Goal: Task Accomplishment & Management: Manage account settings

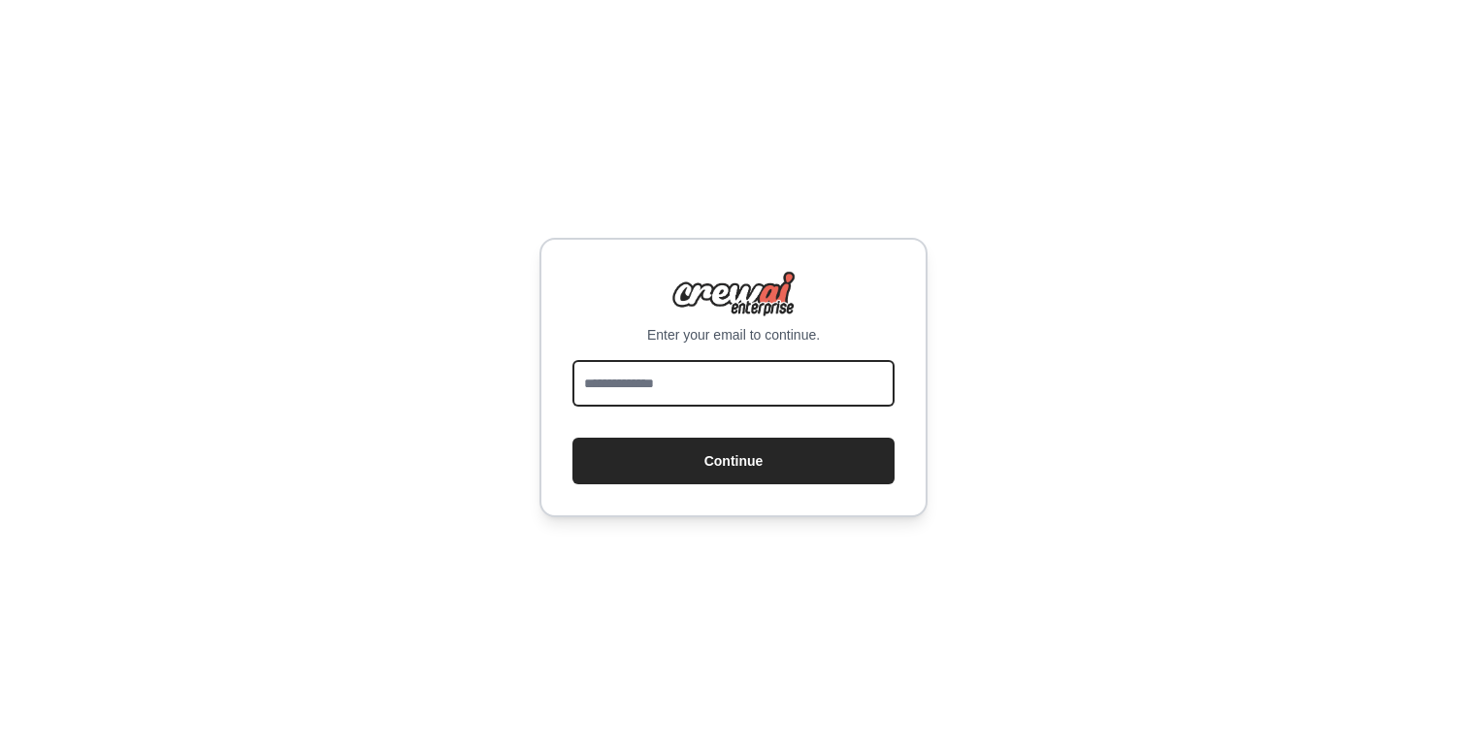
click at [736, 391] on input "email" at bounding box center [734, 383] width 322 height 47
type input "**********"
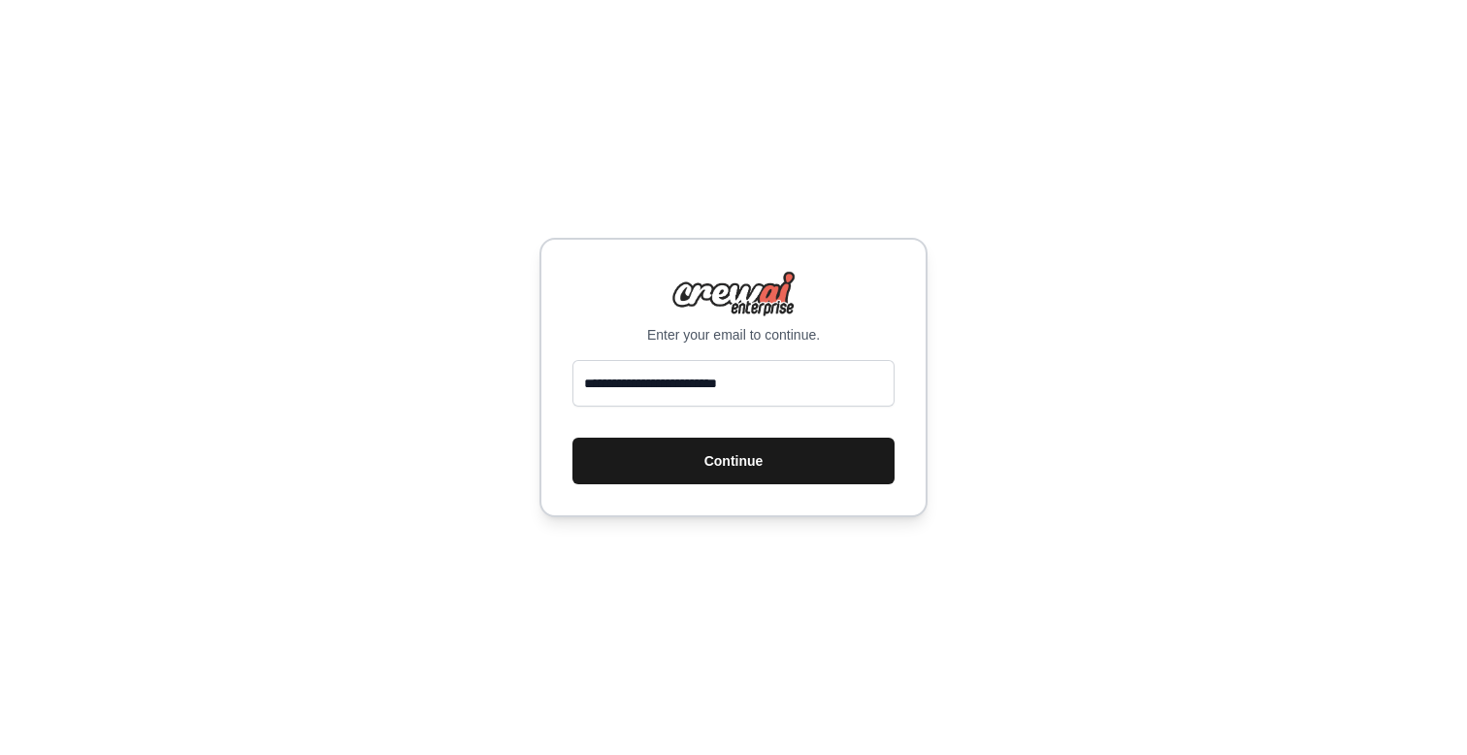
click at [743, 452] on button "Continue" at bounding box center [734, 461] width 322 height 47
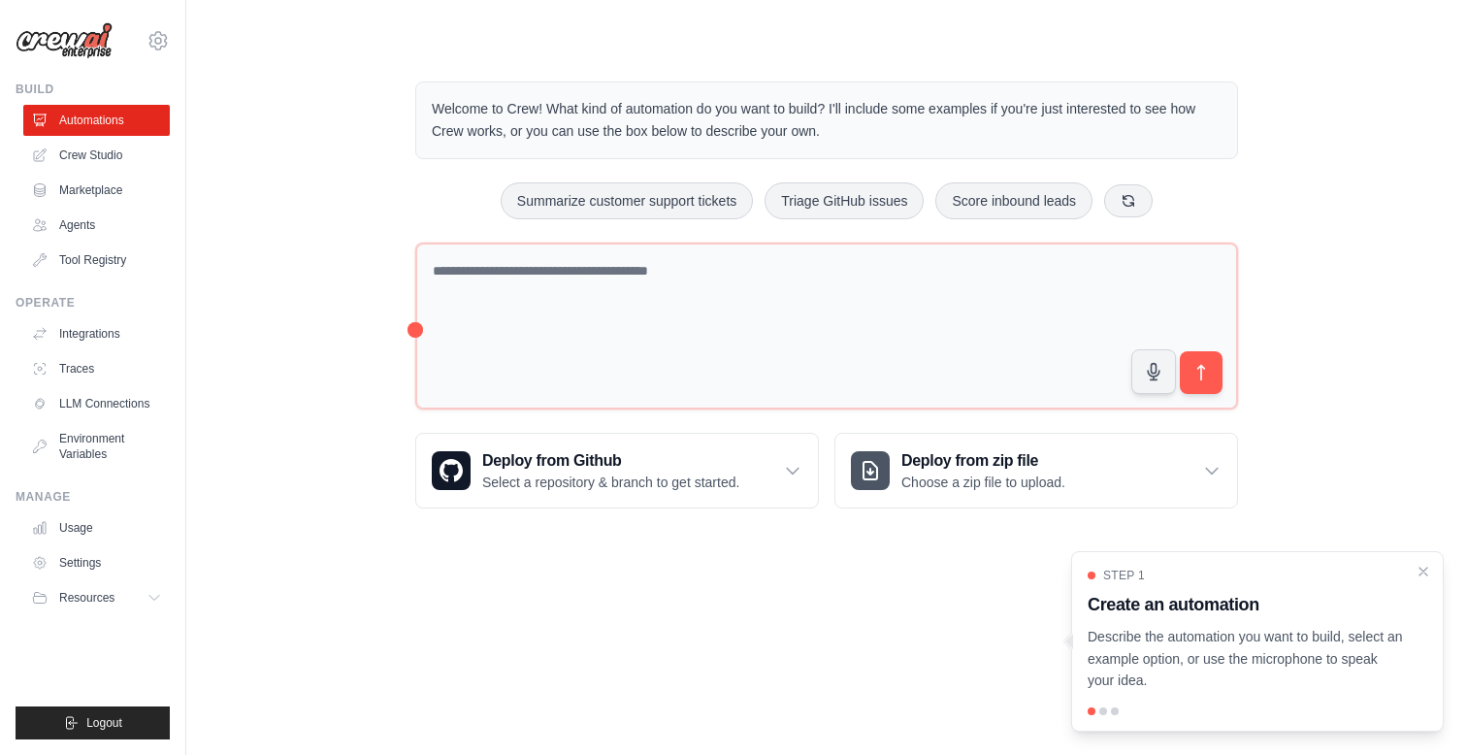
click at [867, 627] on body "[DOMAIN_NAME][EMAIL_ADDRESS][DOMAIN_NAME] Settings Build Automations Crew Studio" at bounding box center [733, 377] width 1467 height 755
